Goal: Transaction & Acquisition: Purchase product/service

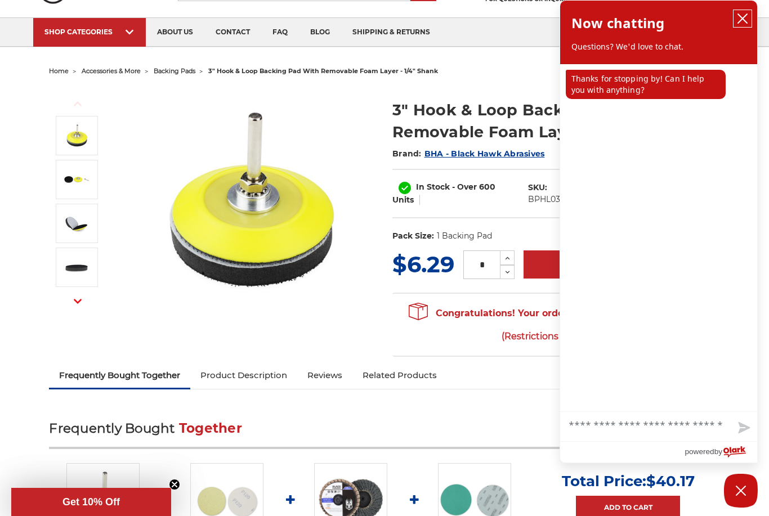
click at [743, 18] on icon "close chatbox" at bounding box center [742, 18] width 9 height 9
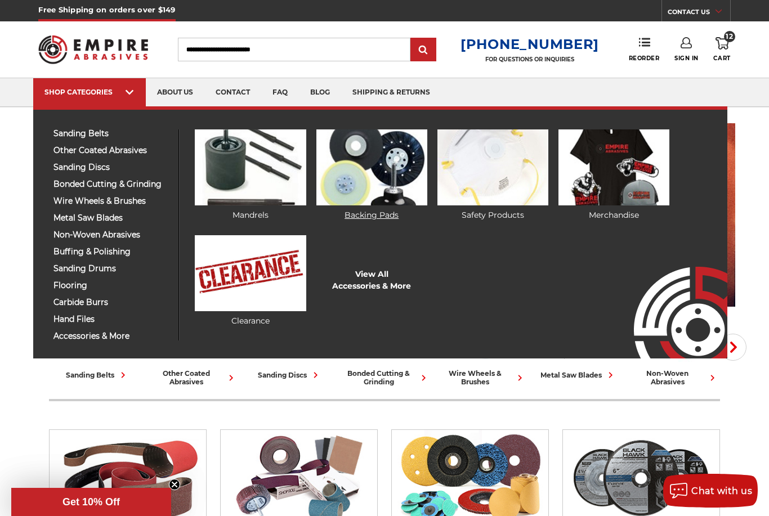
click at [363, 167] on img at bounding box center [371, 168] width 111 height 76
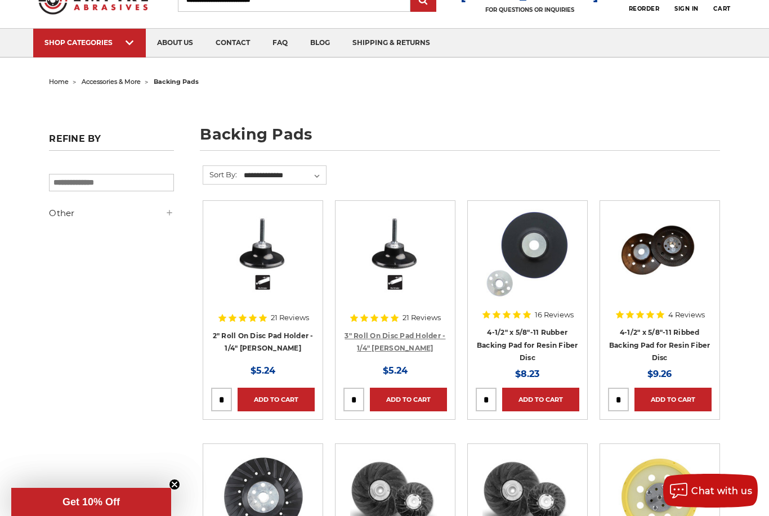
click at [400, 343] on link "3" Roll On Disc Pad Holder - 1/4" [PERSON_NAME]" at bounding box center [395, 342] width 101 height 21
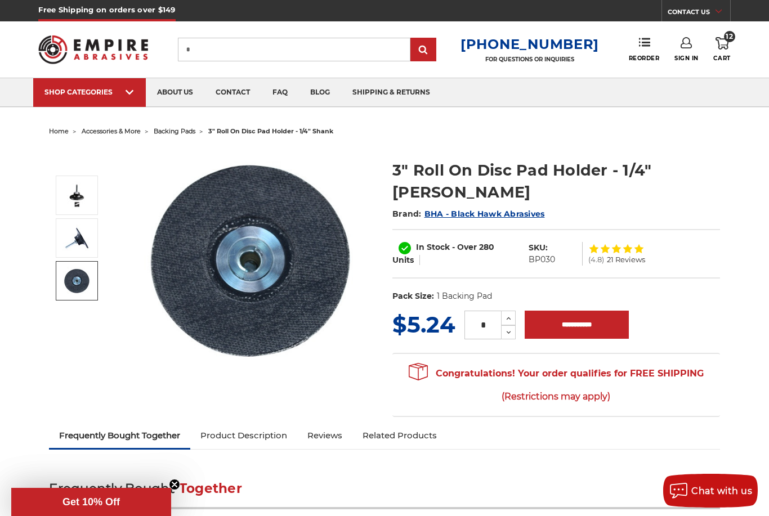
type input "*"
click at [79, 285] on img at bounding box center [76, 281] width 28 height 28
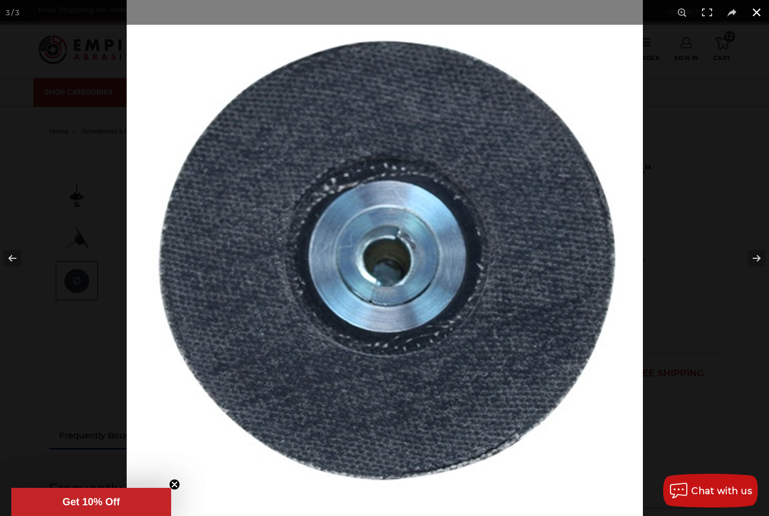
click at [758, 16] on button at bounding box center [756, 12] width 25 height 25
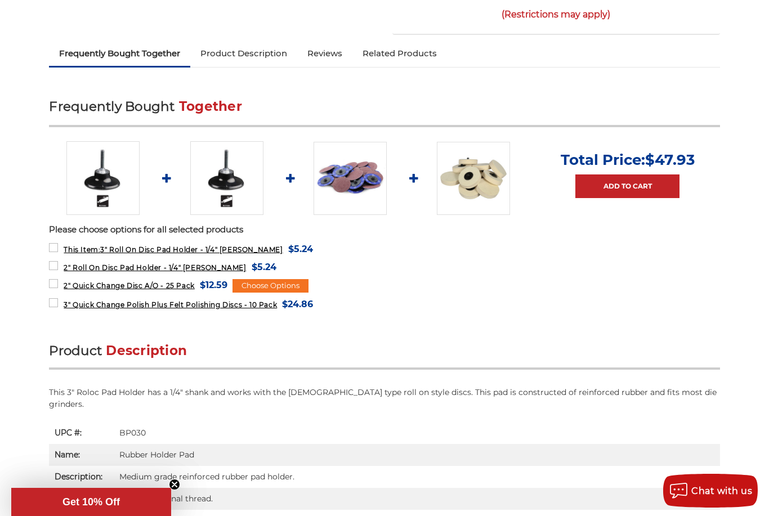
scroll to position [380, 0]
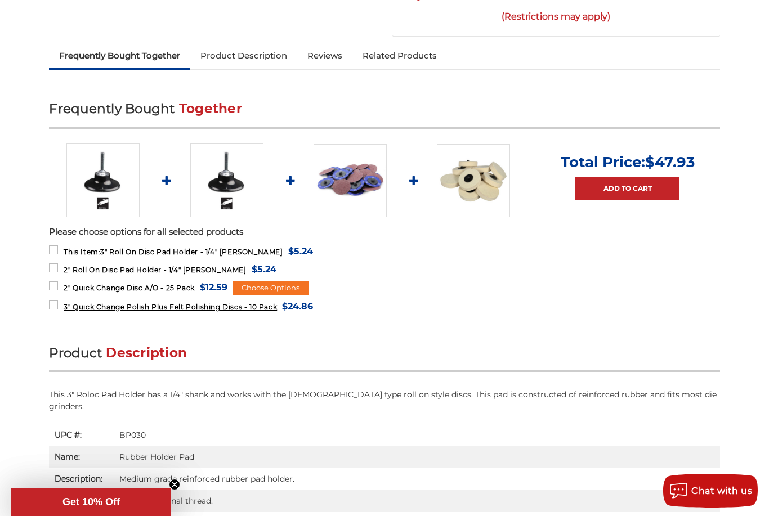
click at [459, 158] on img at bounding box center [473, 180] width 73 height 73
